Goal: Find specific page/section: Find specific page/section

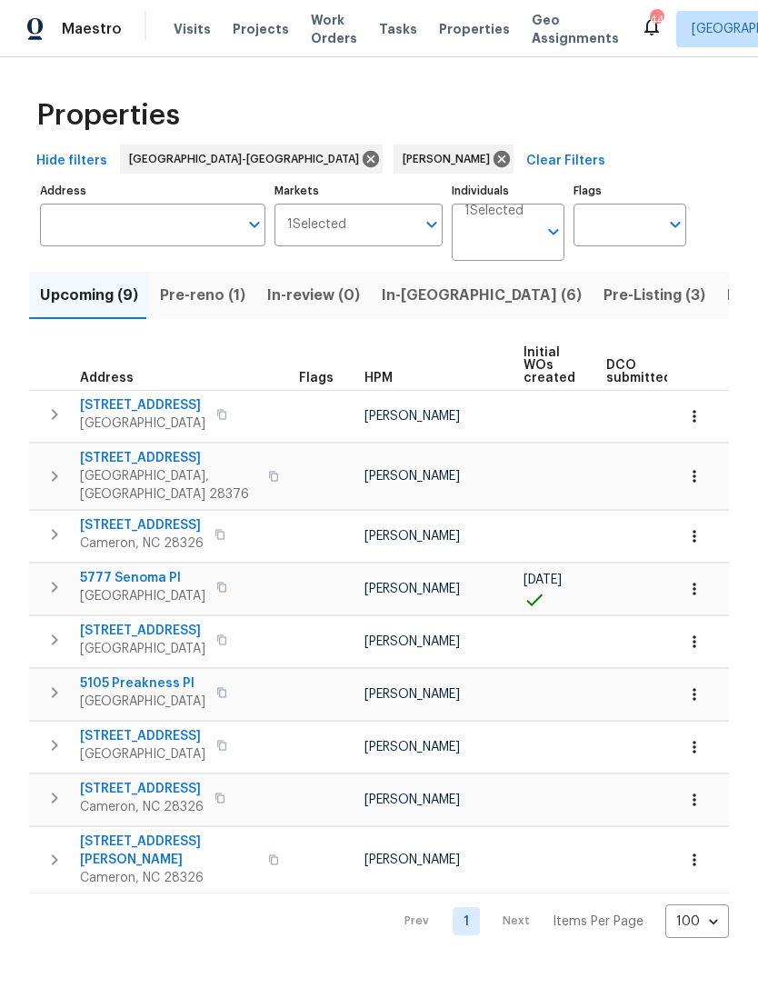
click at [603, 294] on span "Pre-Listing (3)" at bounding box center [654, 295] width 102 height 25
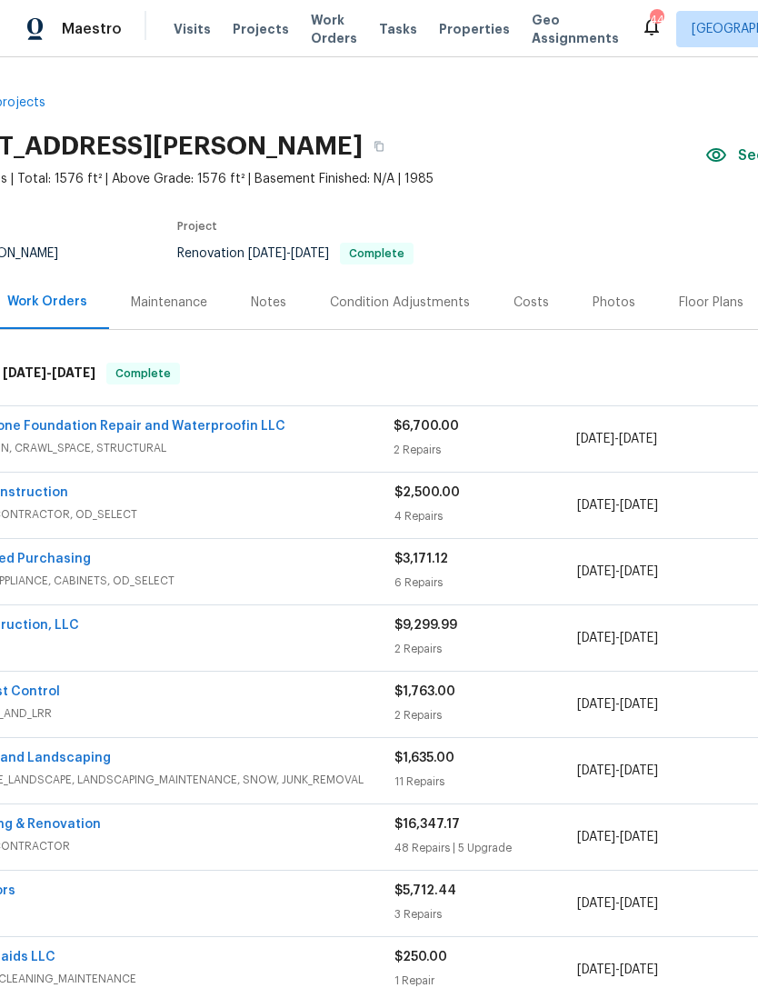
scroll to position [0, 90]
click at [395, 152] on button "button" at bounding box center [379, 146] width 33 height 33
click at [384, 145] on icon "button" at bounding box center [378, 146] width 11 height 11
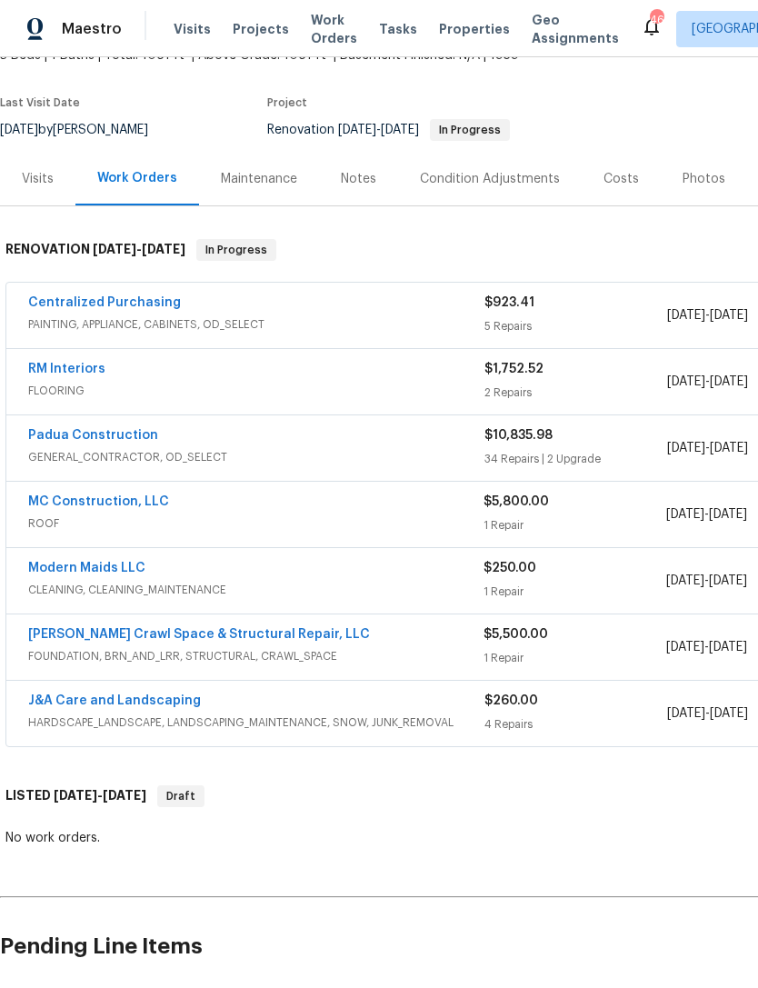
scroll to position [124, 0]
click at [124, 569] on link "Modern Maids LLC" at bounding box center [86, 567] width 117 height 13
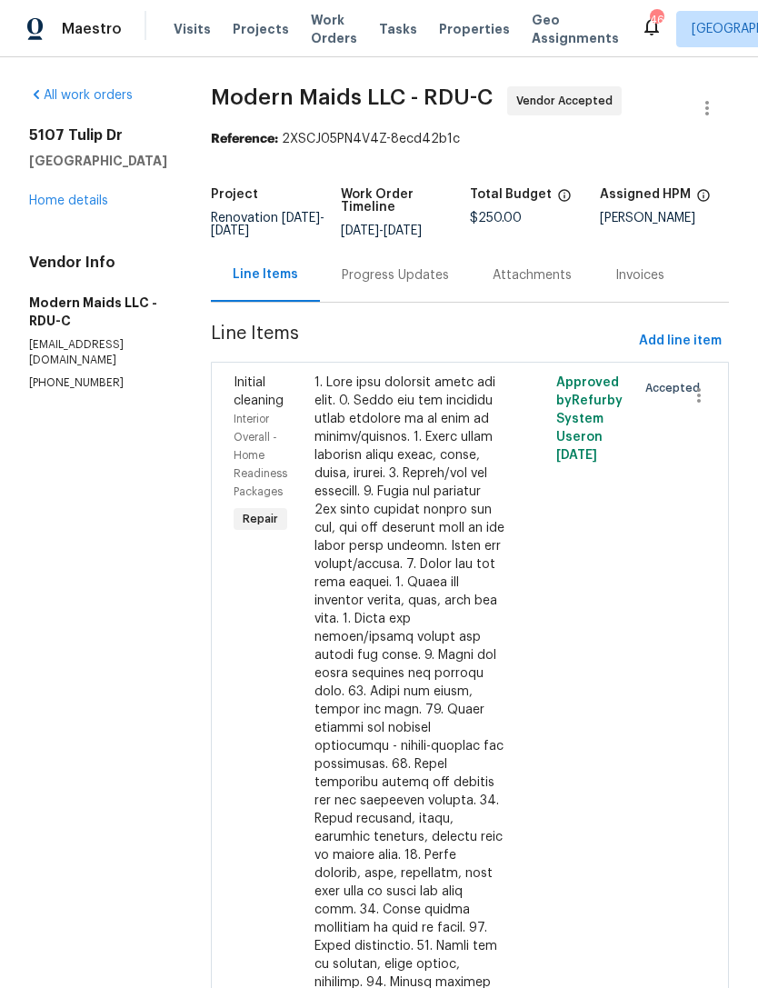
click at [437, 284] on div "Progress Updates" at bounding box center [395, 275] width 107 height 18
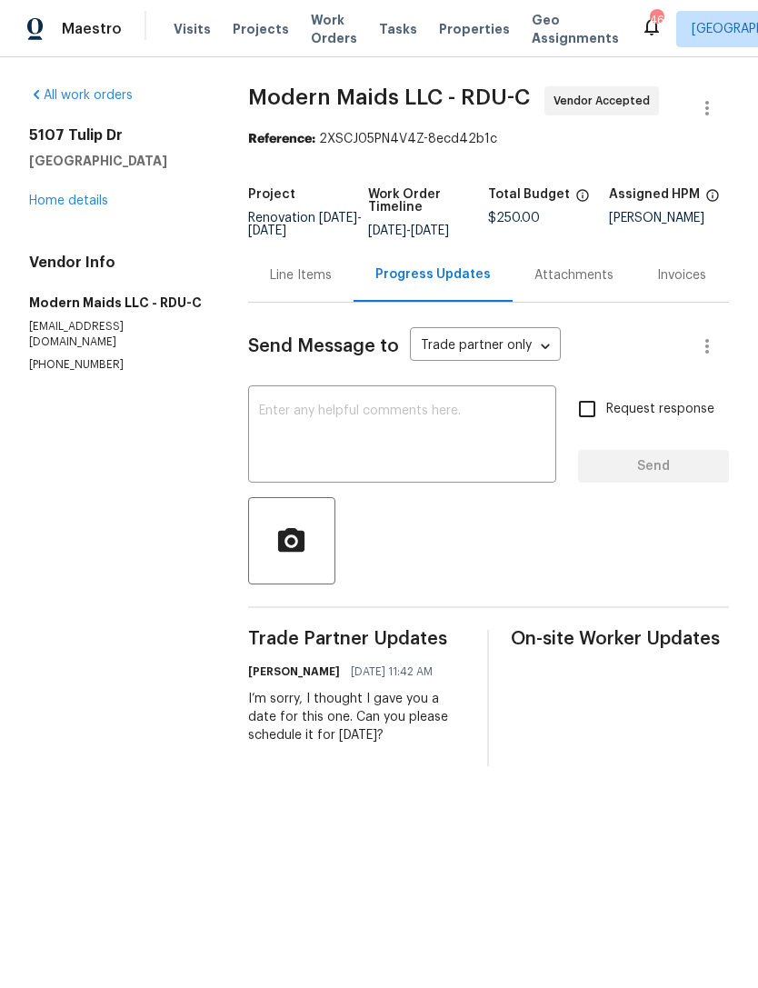
click at [58, 194] on link "Home details" at bounding box center [68, 200] width 79 height 13
